Goal: Task Accomplishment & Management: Manage account settings

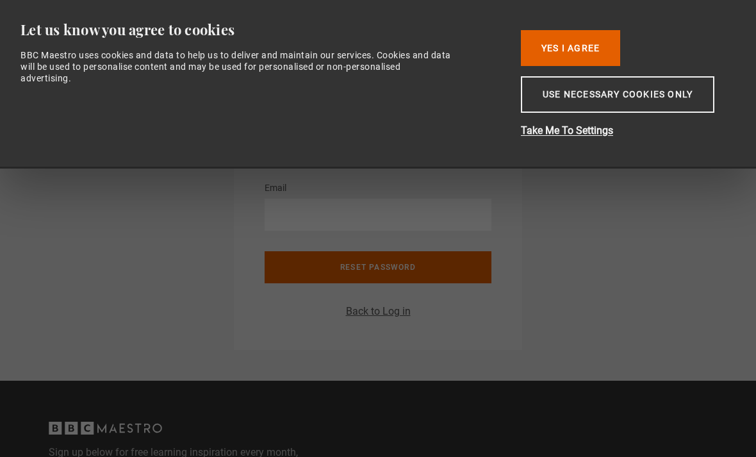
click at [580, 45] on button "Yes I Agree" at bounding box center [570, 48] width 99 height 36
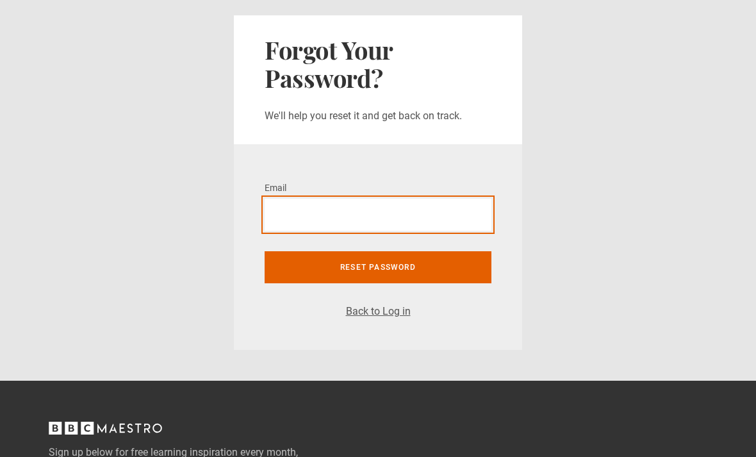
click at [322, 219] on input "Email *" at bounding box center [378, 215] width 227 height 32
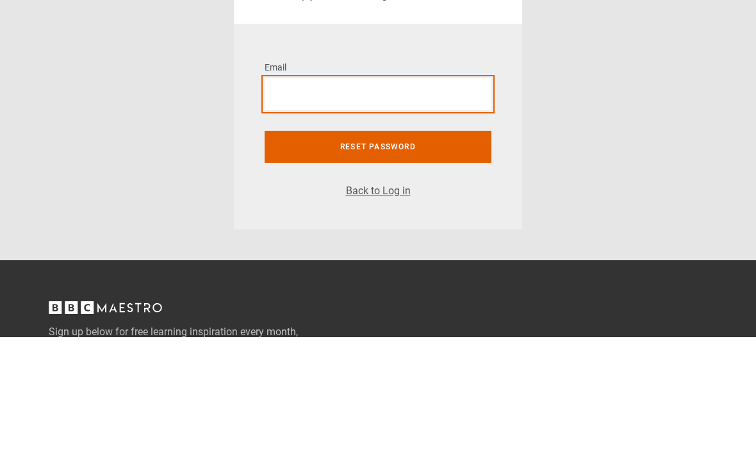
type input "**********"
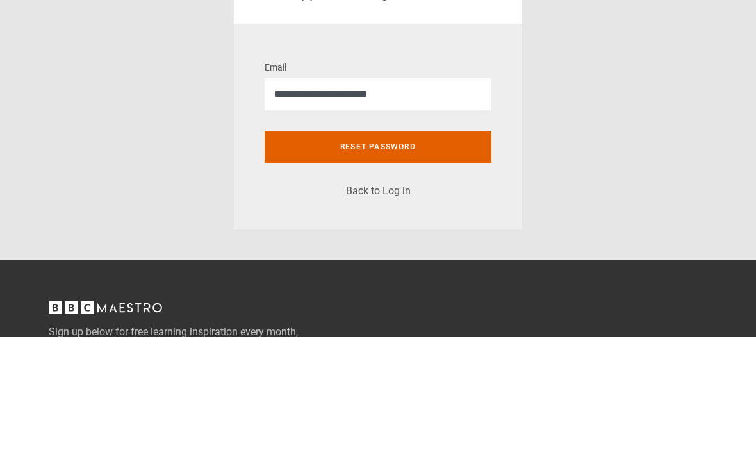
scroll to position [120, 0]
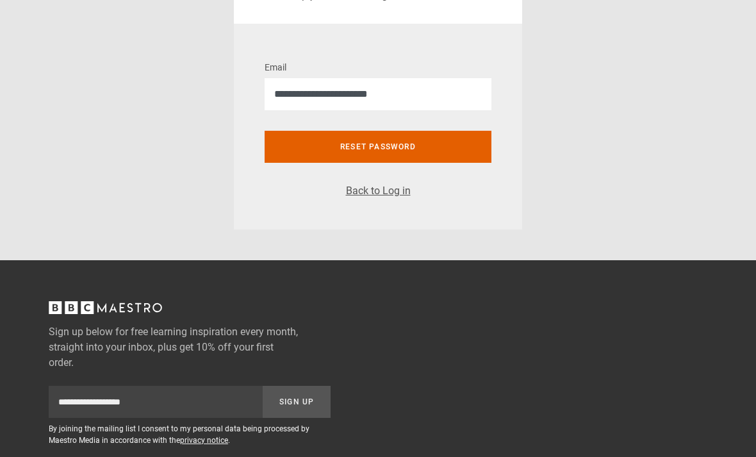
click at [445, 138] on button "Reset password" at bounding box center [378, 147] width 227 height 32
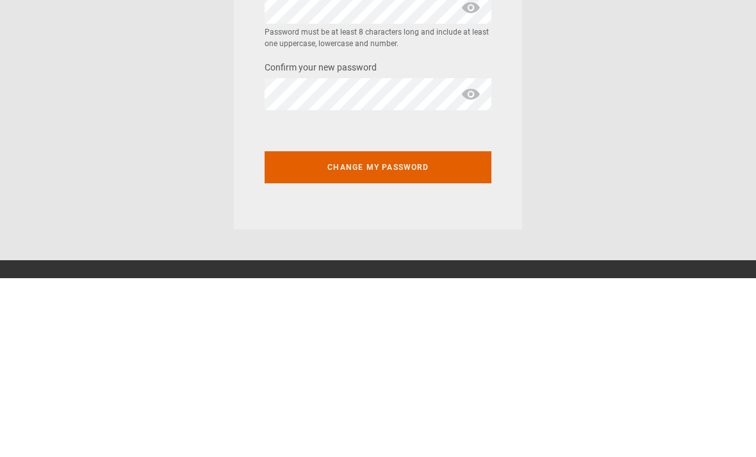
click at [406, 331] on button "Change my password" at bounding box center [378, 347] width 227 height 32
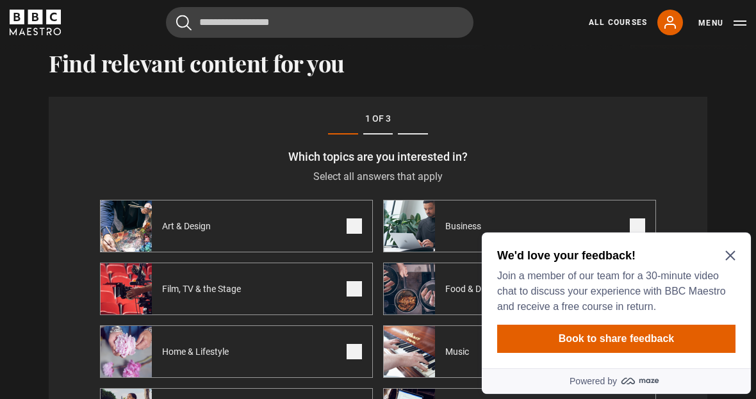
click at [740, 252] on div "We'd love your feedback! Join a member of our team for a 30-minute video chat t…" at bounding box center [616, 301] width 269 height 136
click at [740, 249] on div "We'd love your feedback! Join a member of our team for a 30-minute video chat t…" at bounding box center [616, 301] width 269 height 136
click at [732, 245] on div "We'd love your feedback! Join a member of our team for a 30-minute video chat t…" at bounding box center [616, 301] width 269 height 136
click at [729, 252] on icon "Close Maze Prompt" at bounding box center [730, 256] width 10 height 10
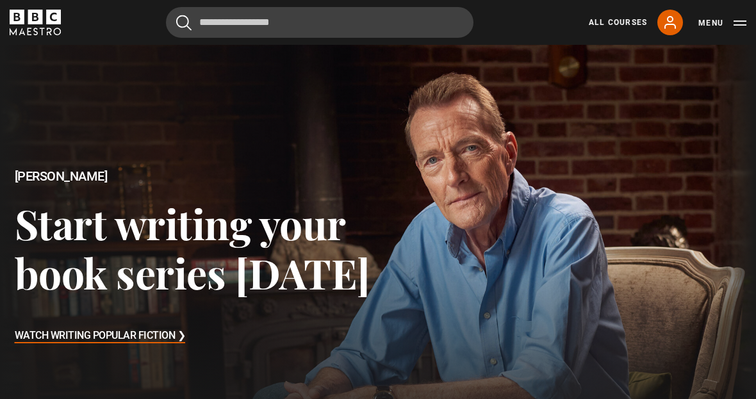
click at [629, 23] on link "All Courses" at bounding box center [618, 23] width 58 height 12
